Goal: Navigation & Orientation: Find specific page/section

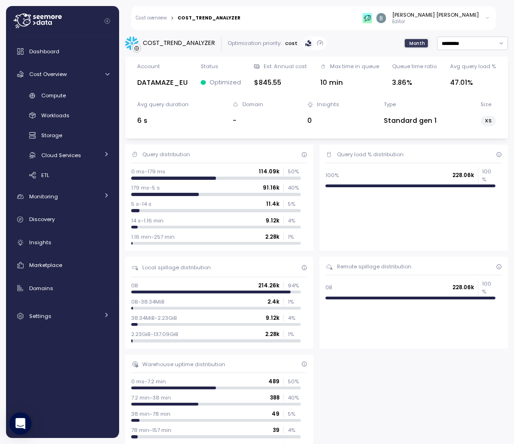
scroll to position [252, 0]
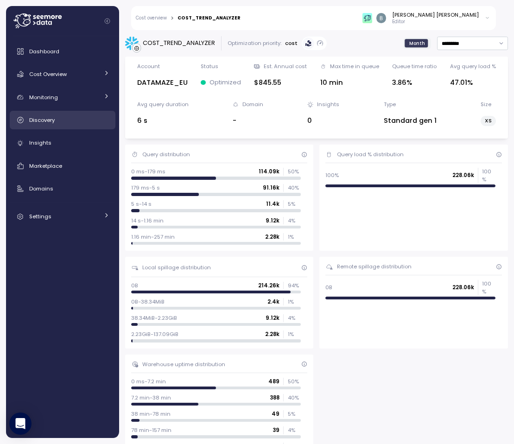
click at [53, 120] on span "Discovery" at bounding box center [42, 119] width 26 height 7
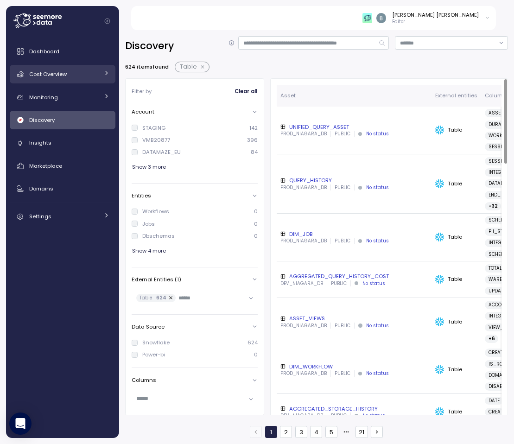
click at [67, 76] on div "Cost Overview" at bounding box center [64, 74] width 70 height 9
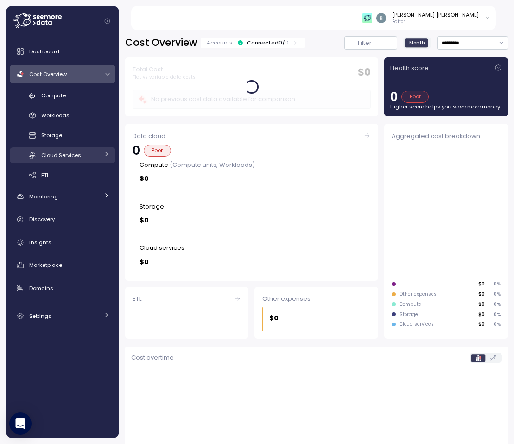
click at [70, 162] on link "Cloud Services" at bounding box center [63, 154] width 106 height 15
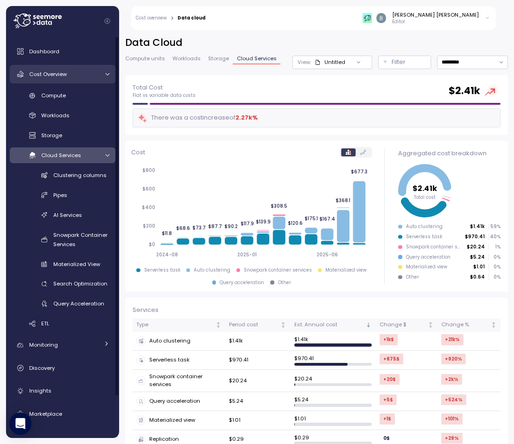
click at [65, 77] on span "Cost Overview" at bounding box center [48, 73] width 38 height 7
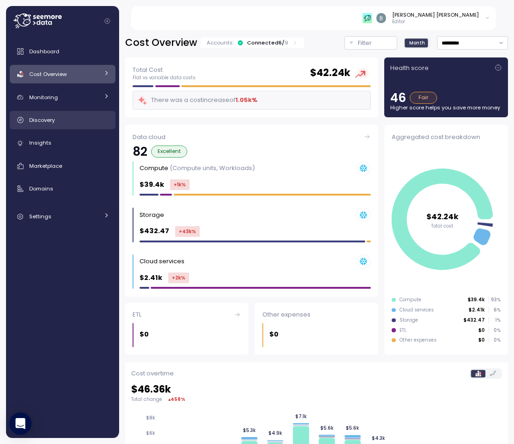
click at [51, 120] on span "Discovery" at bounding box center [42, 119] width 26 height 7
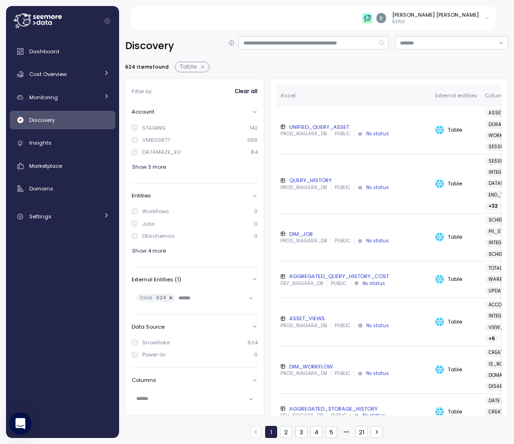
drag, startPoint x: 514, startPoint y: 175, endPoint x: 520, endPoint y: 175, distance: 6.5
click at [514, 175] on html "Ben Zion Fisher Editor Dashboard Cost Overview Compute Workloads Storage Cloud …" at bounding box center [257, 222] width 514 height 444
